Goal: Task Accomplishment & Management: Manage account settings

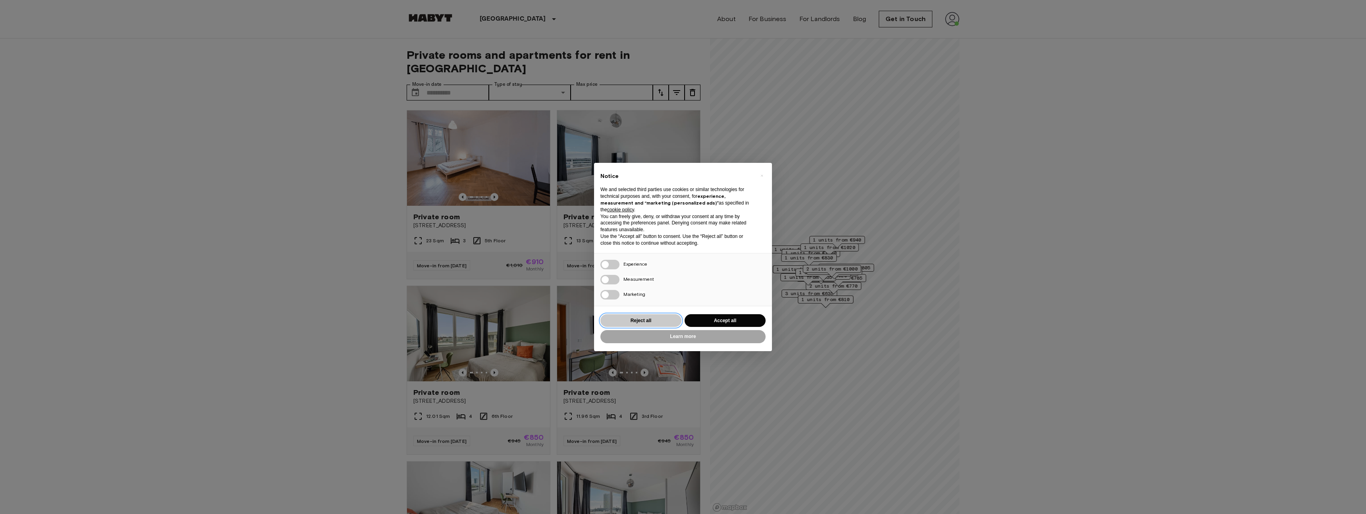
click at [654, 324] on button "Reject all" at bounding box center [640, 320] width 81 height 13
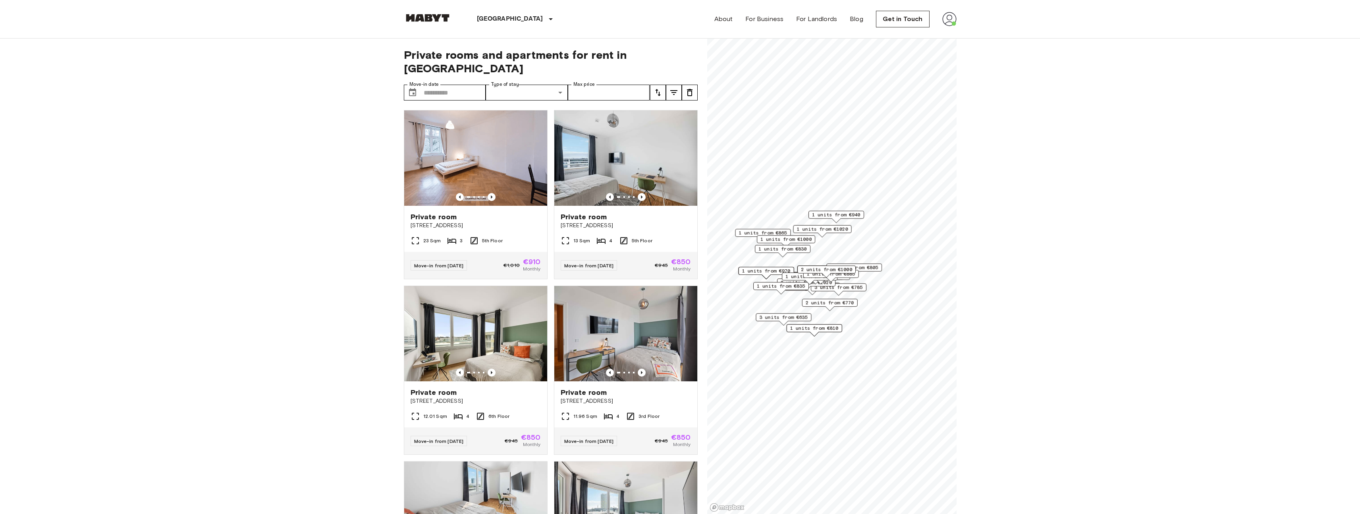
click at [952, 20] on img at bounding box center [949, 19] width 14 height 14
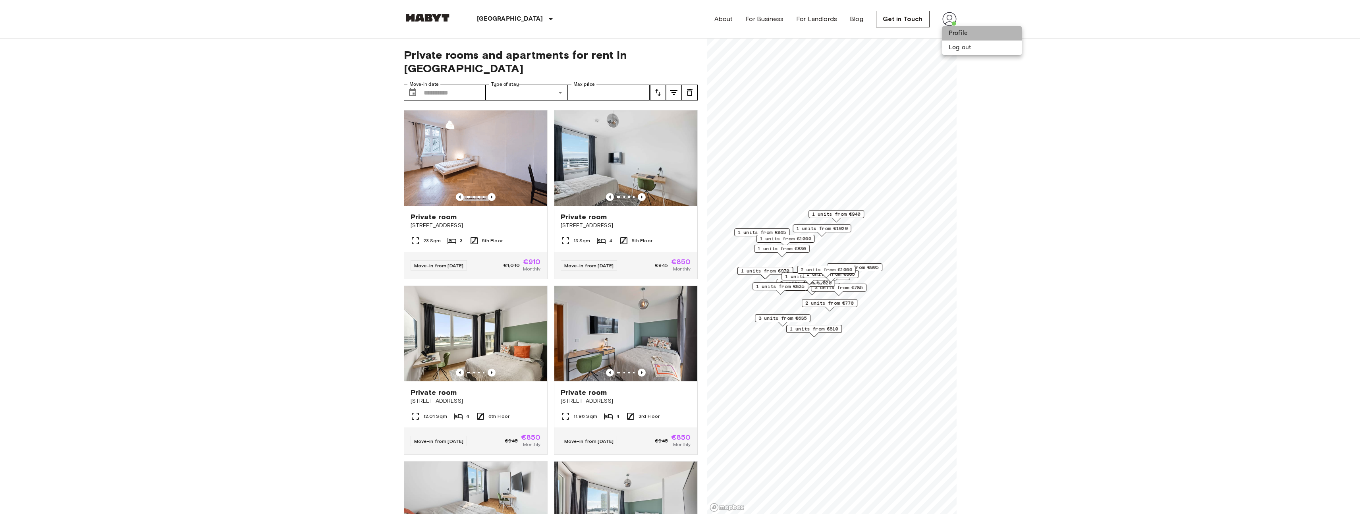
click at [969, 33] on li "Profile" at bounding box center [981, 33] width 79 height 14
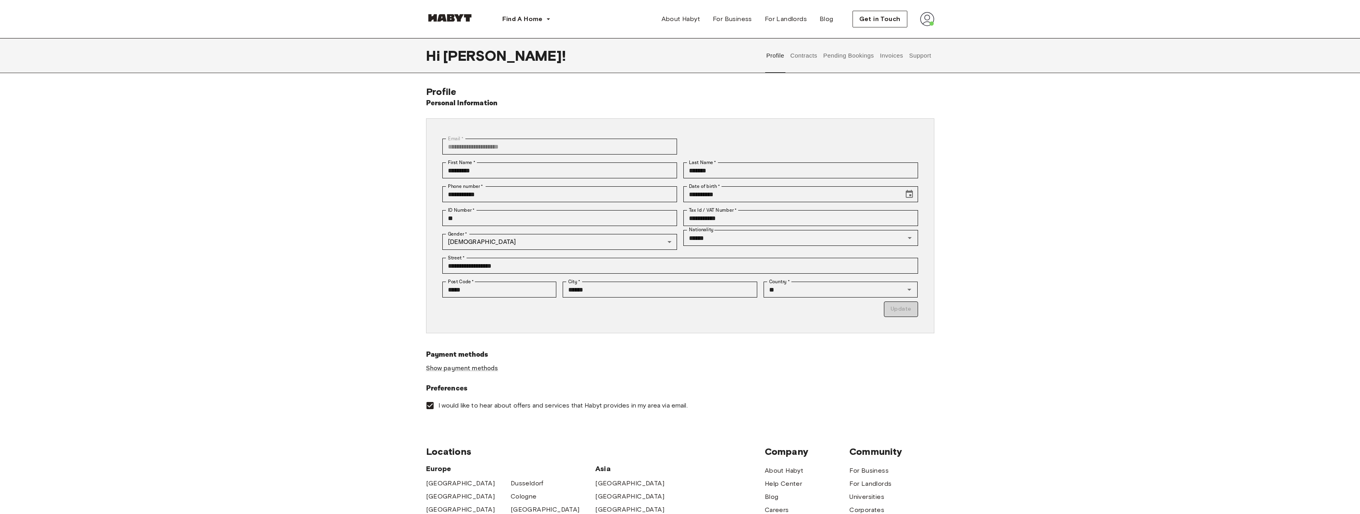
click at [840, 56] on button "Pending Bookings" at bounding box center [848, 55] width 53 height 35
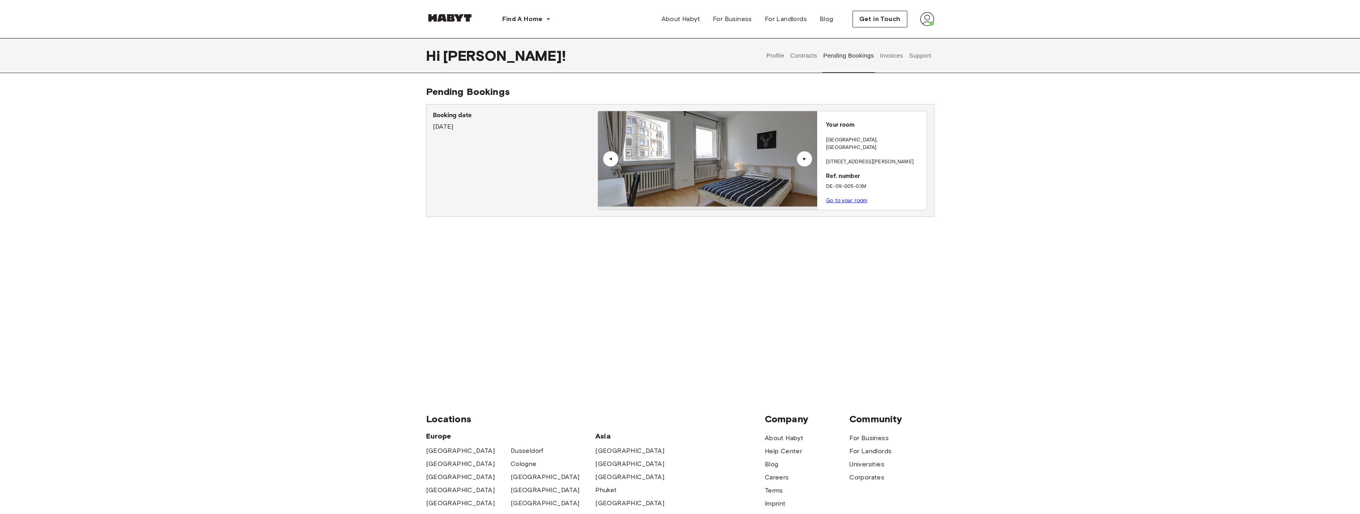
click at [801, 56] on button "Contracts" at bounding box center [803, 55] width 29 height 35
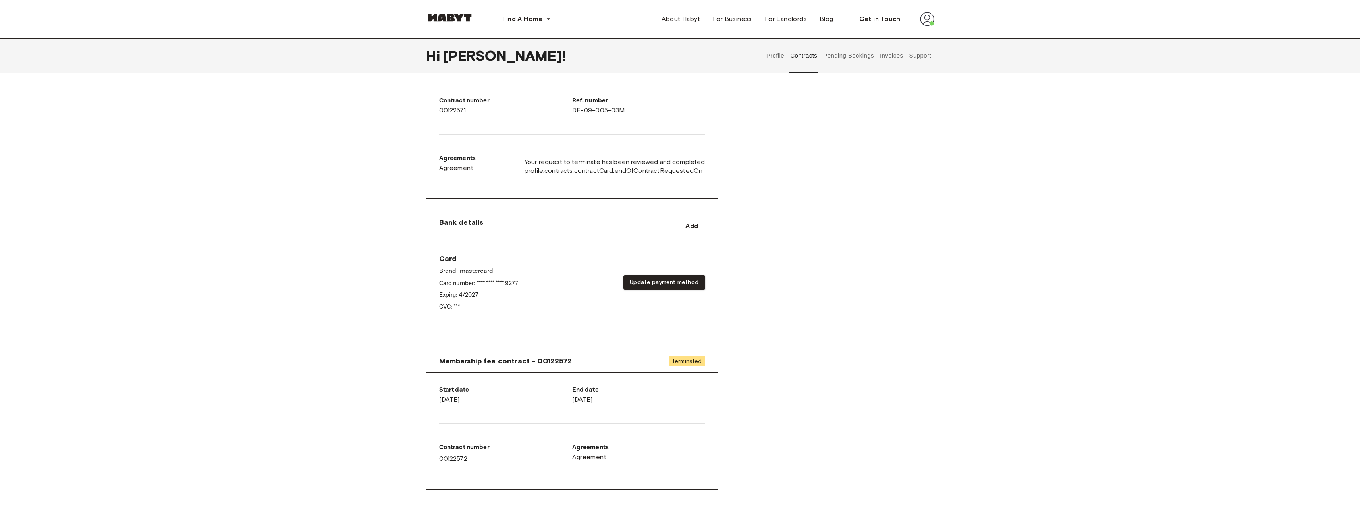
scroll to position [2, 0]
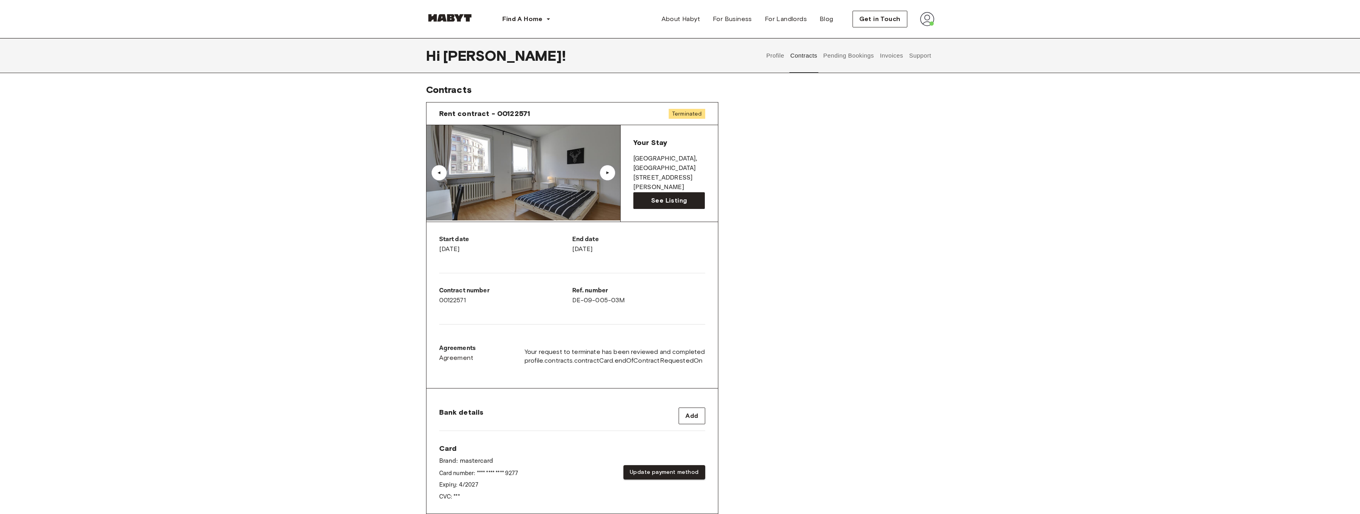
click at [921, 57] on button "Support" at bounding box center [920, 55] width 24 height 35
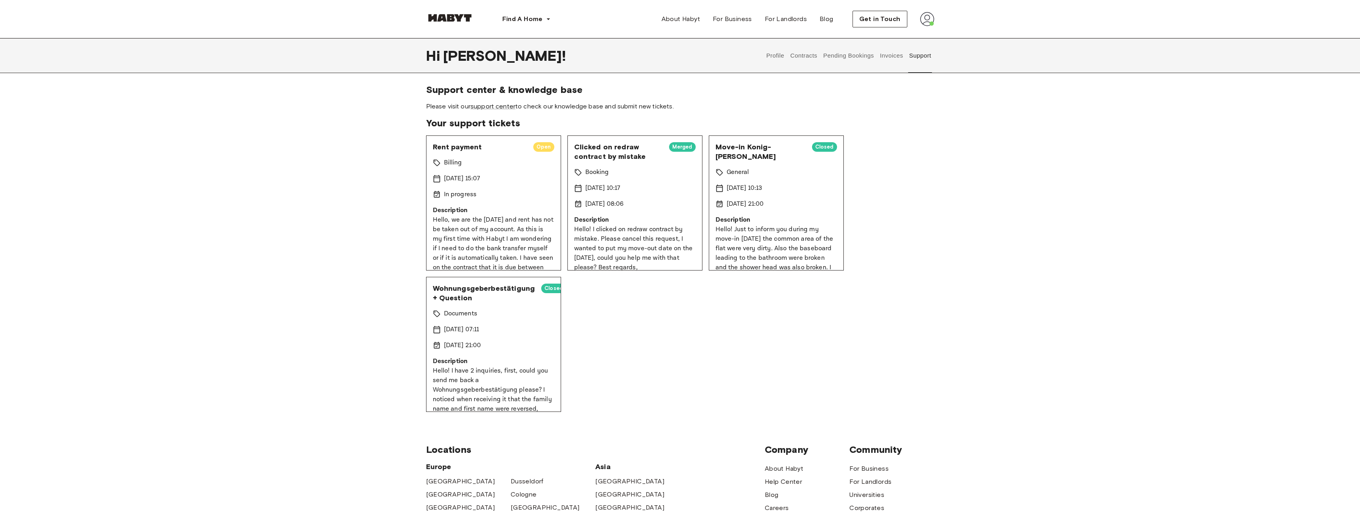
click at [885, 54] on button "Invoices" at bounding box center [891, 55] width 25 height 35
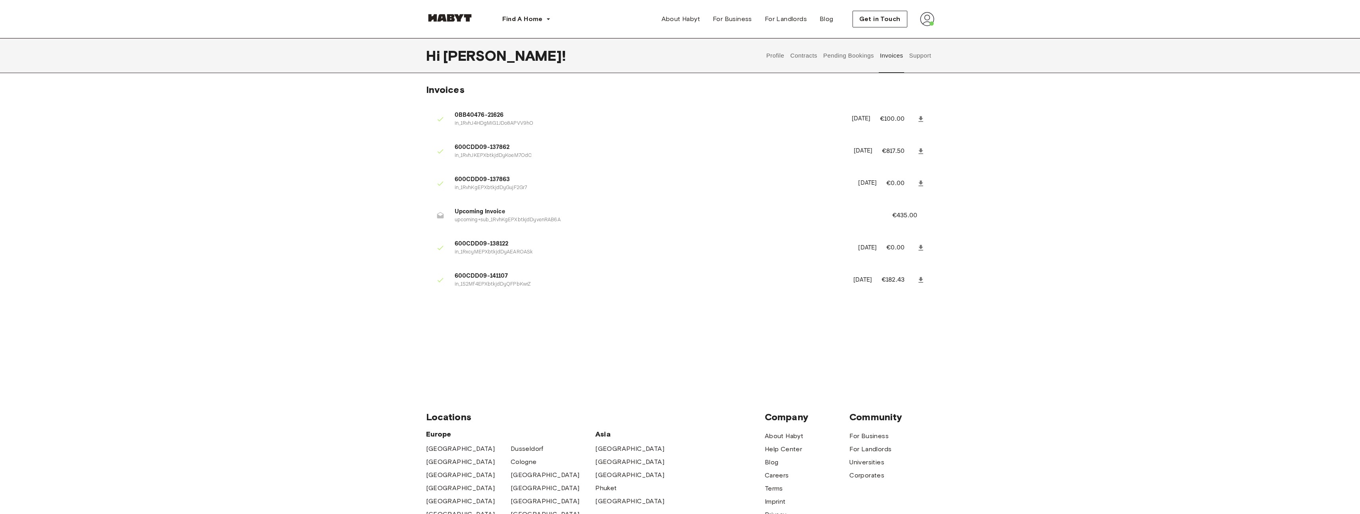
click at [835, 55] on button "Pending Bookings" at bounding box center [848, 55] width 53 height 35
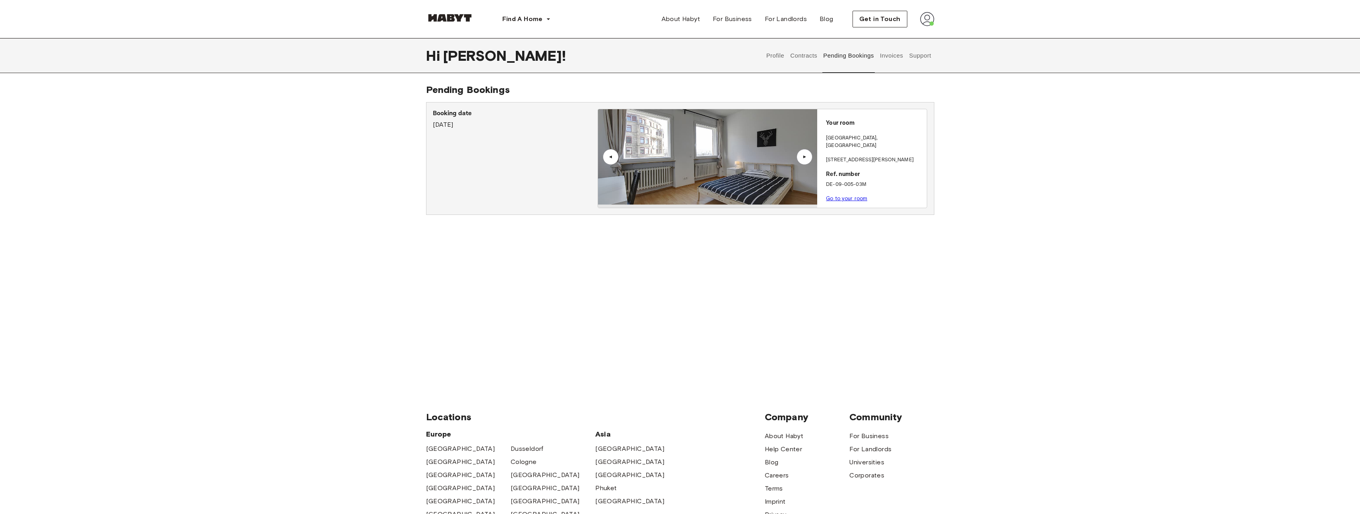
click at [809, 55] on button "Contracts" at bounding box center [803, 55] width 29 height 35
